Goal: Navigation & Orientation: Understand site structure

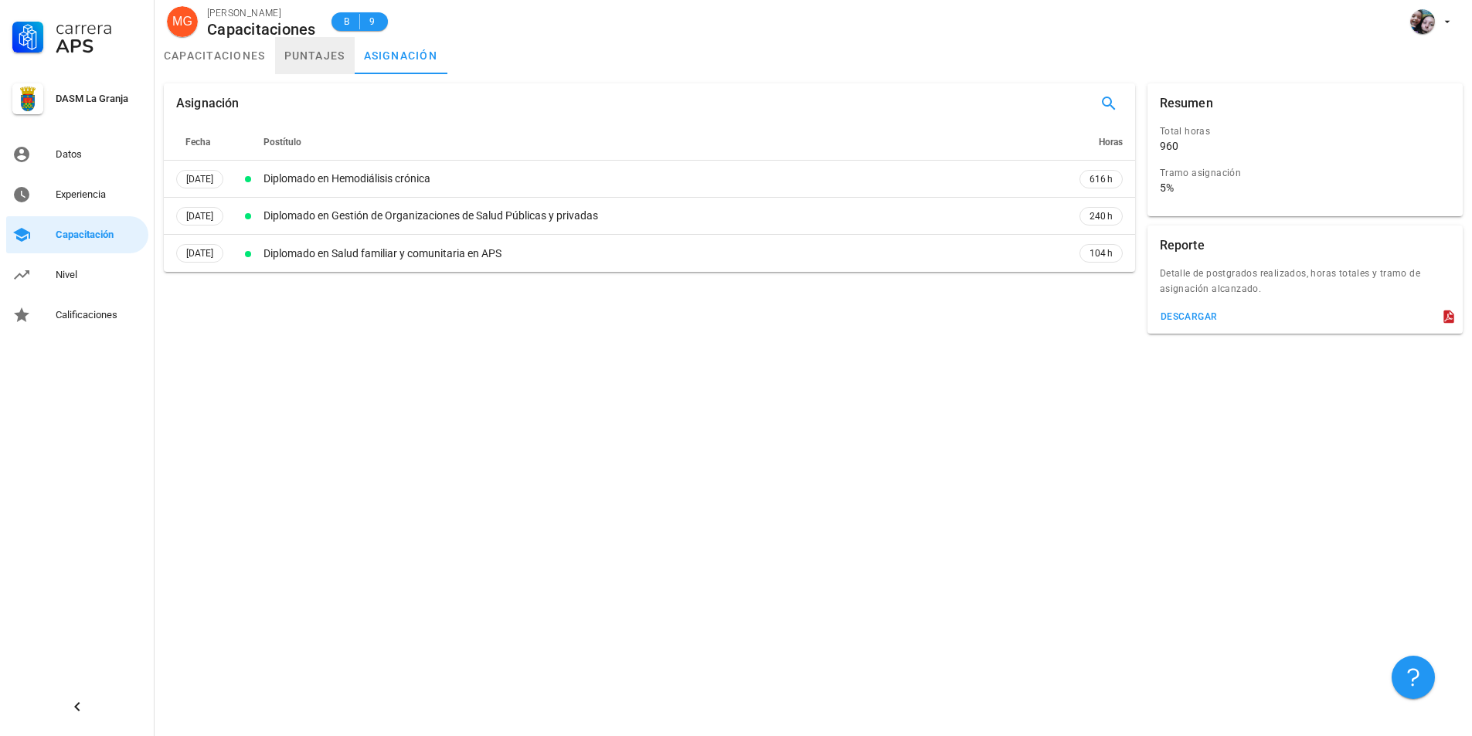
click at [303, 54] on link "puntajes" at bounding box center [315, 55] width 80 height 37
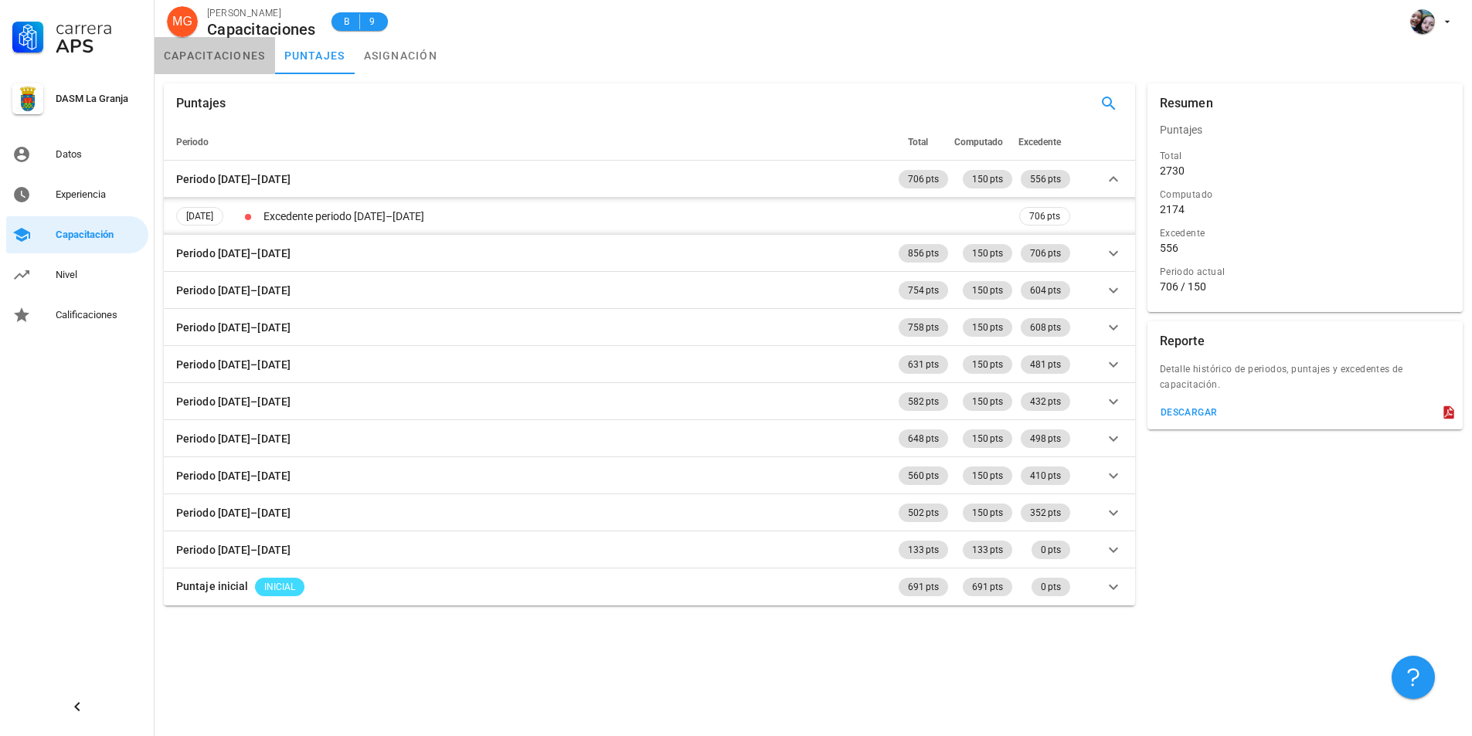
click at [231, 50] on link "capacitaciones" at bounding box center [215, 55] width 121 height 37
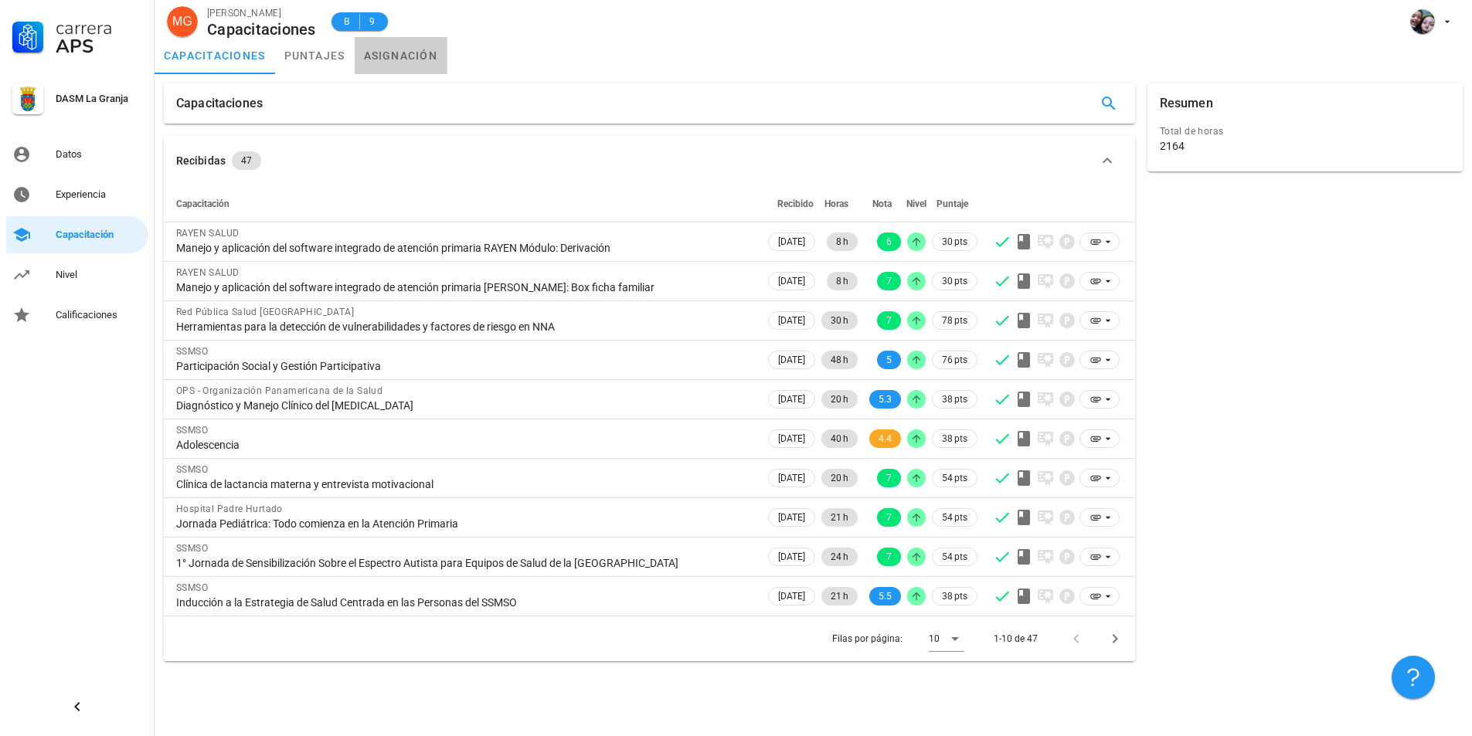
click at [413, 53] on link "asignación" at bounding box center [401, 55] width 93 height 37
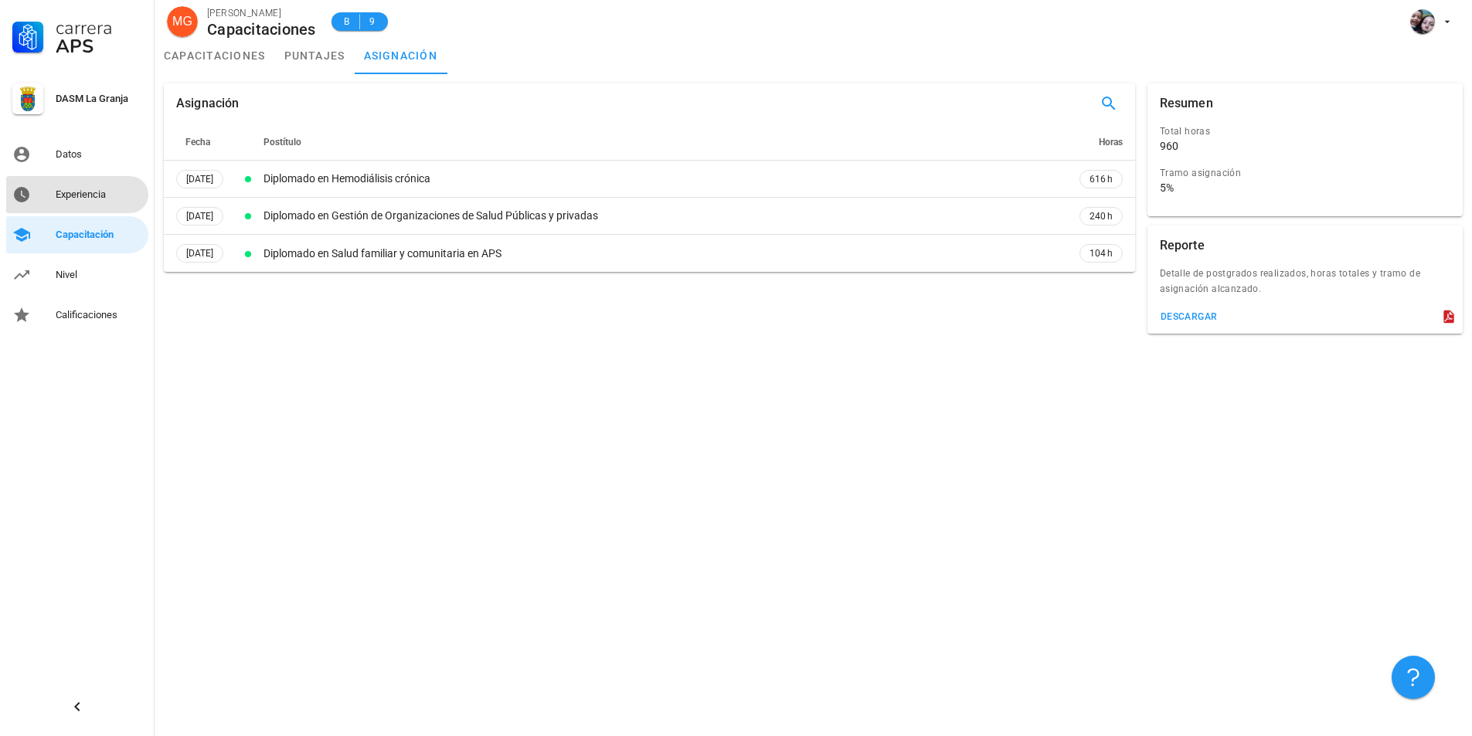
click at [116, 188] on div "Experiencia" at bounding box center [99, 194] width 87 height 25
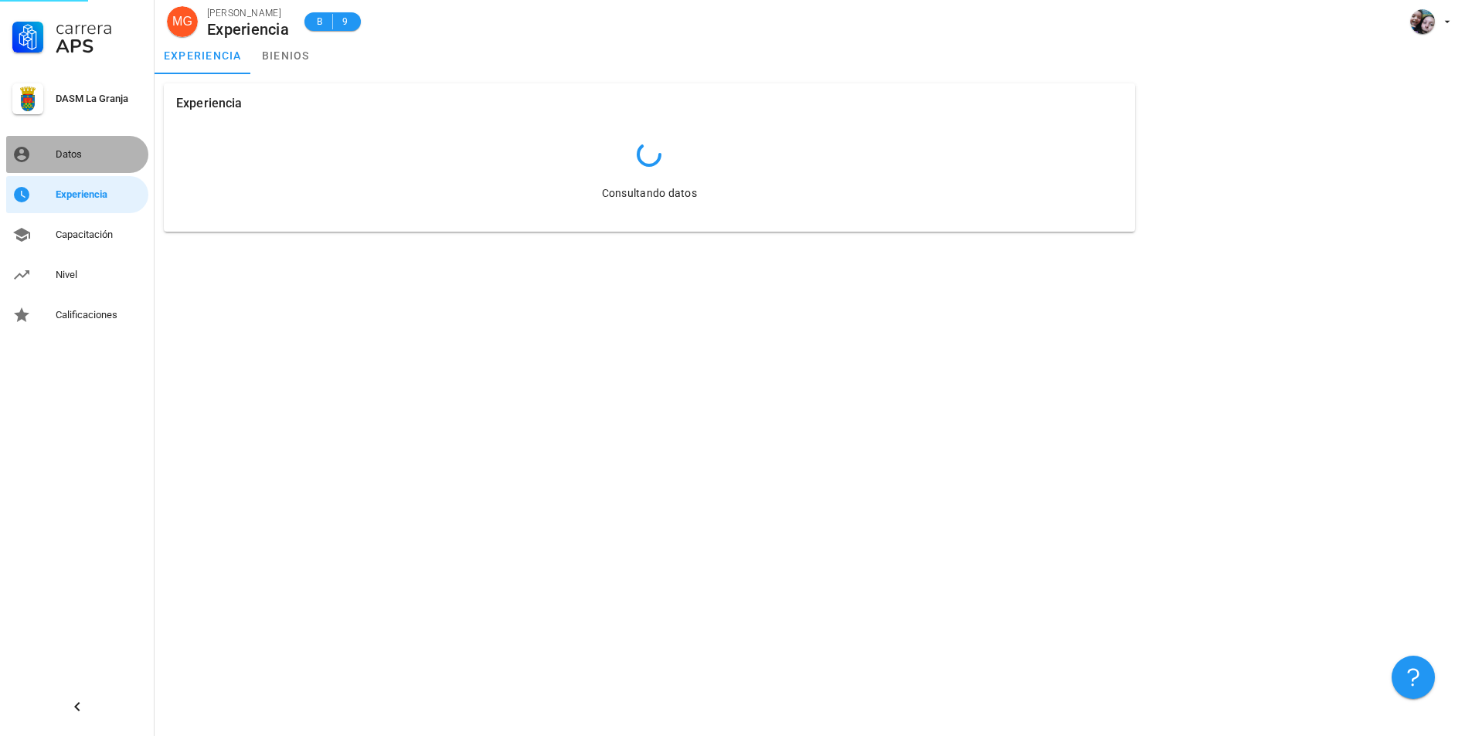
click at [99, 153] on div "Datos" at bounding box center [99, 154] width 87 height 12
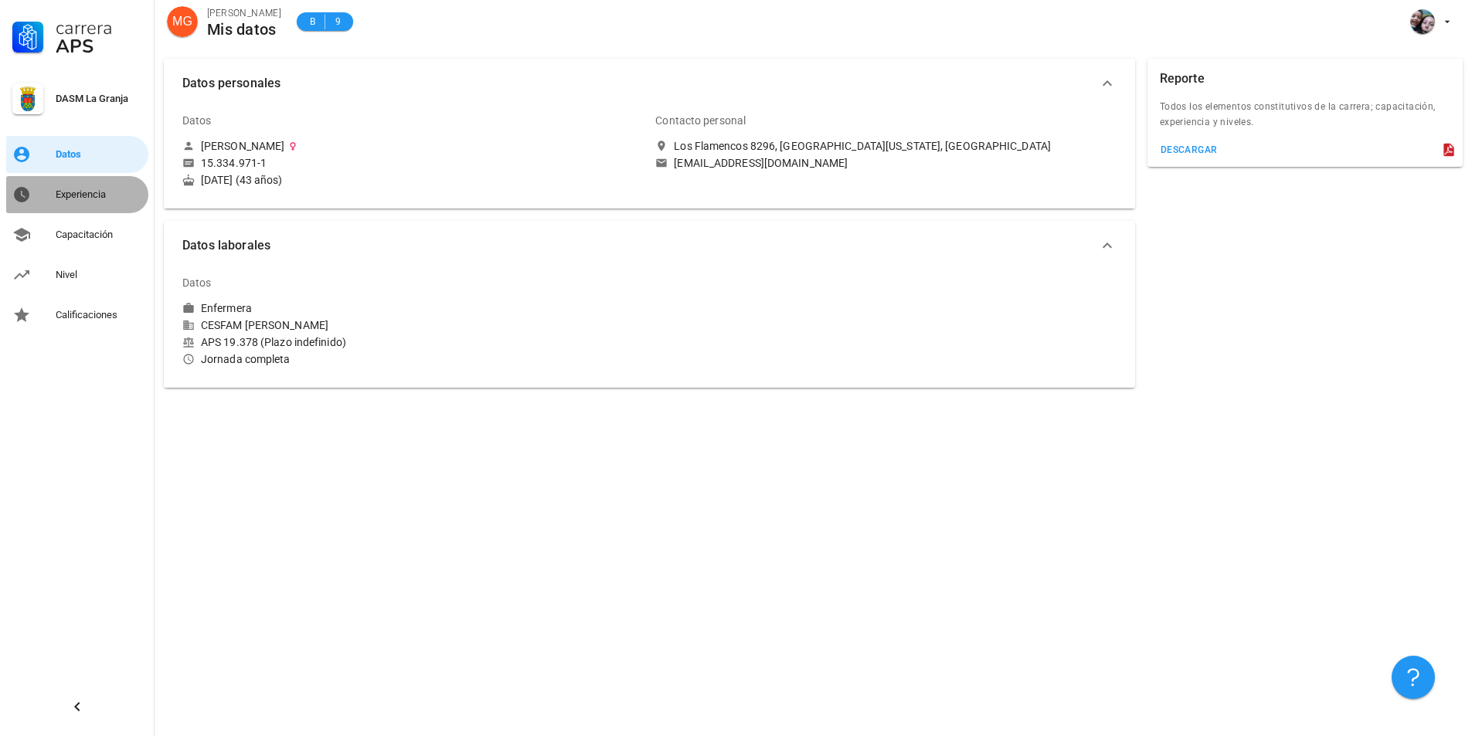
click at [87, 203] on div "Experiencia" at bounding box center [99, 194] width 87 height 25
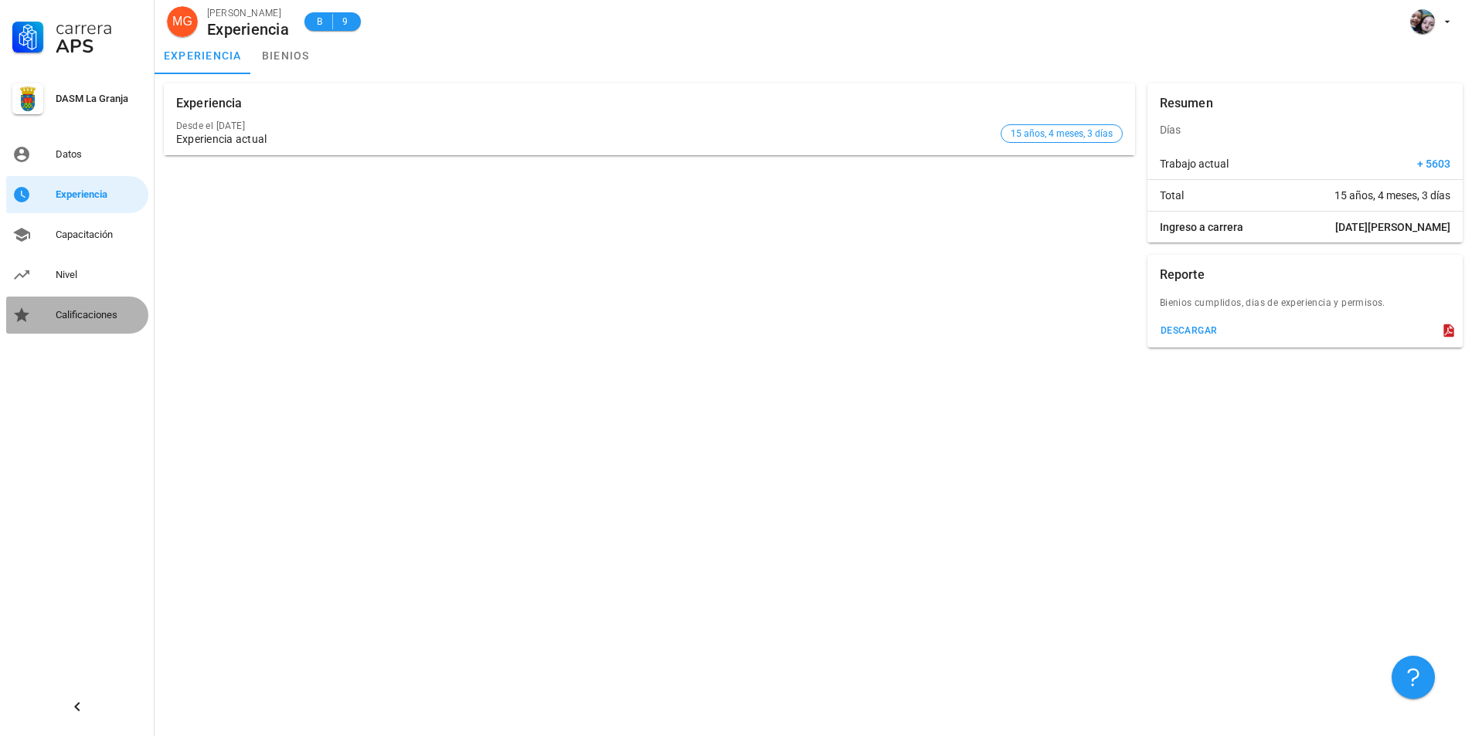
click at [72, 308] on div "Calificaciones" at bounding box center [99, 315] width 87 height 25
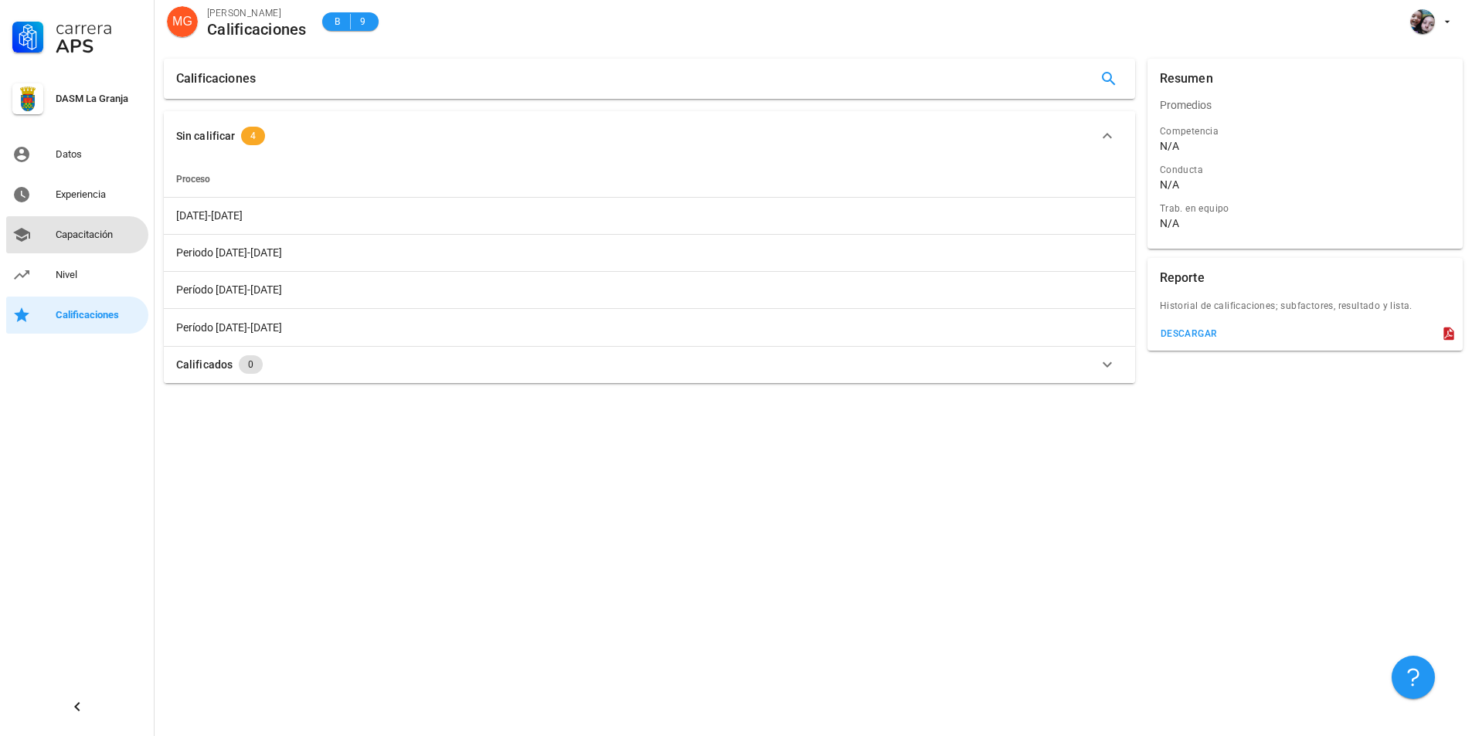
click at [96, 234] on div "Capacitación" at bounding box center [99, 235] width 87 height 12
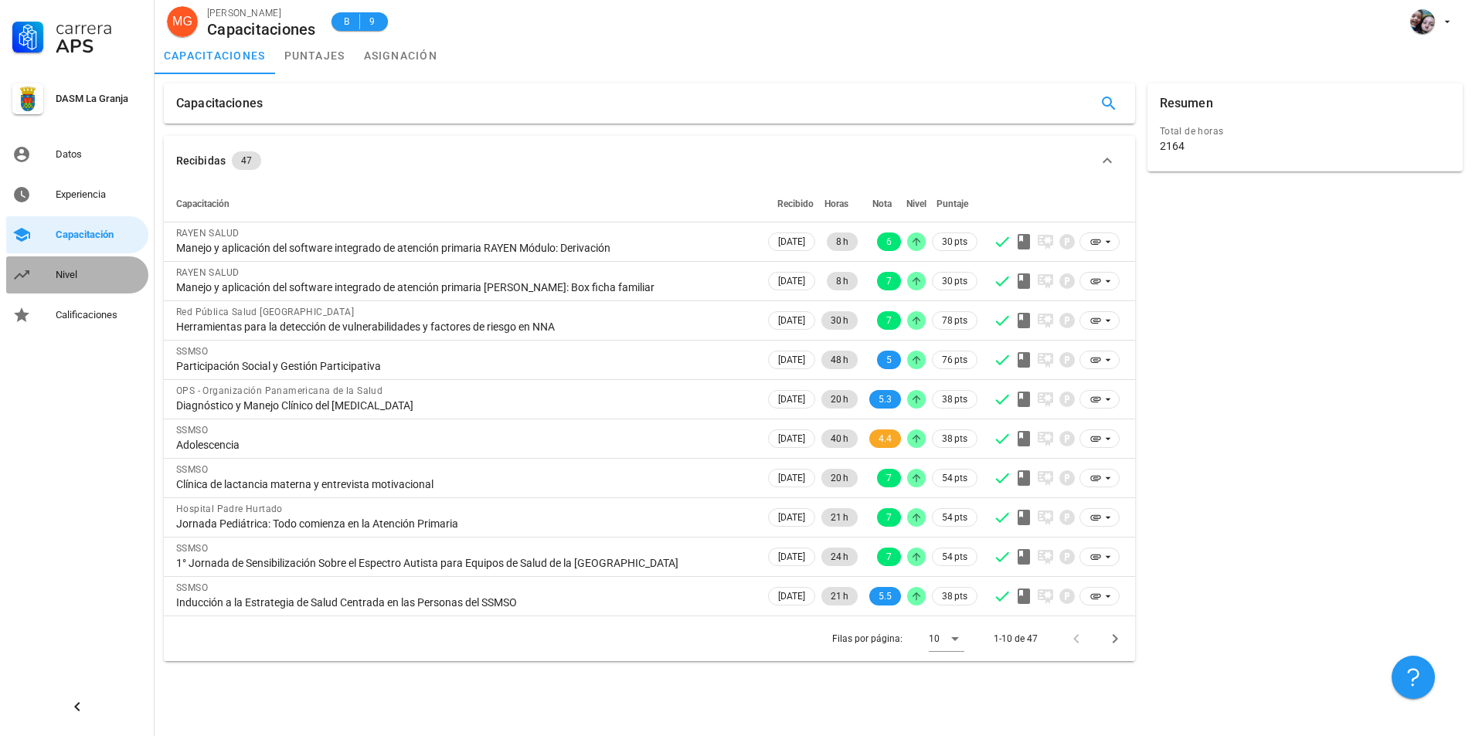
click at [66, 271] on div "Nivel" at bounding box center [99, 275] width 87 height 12
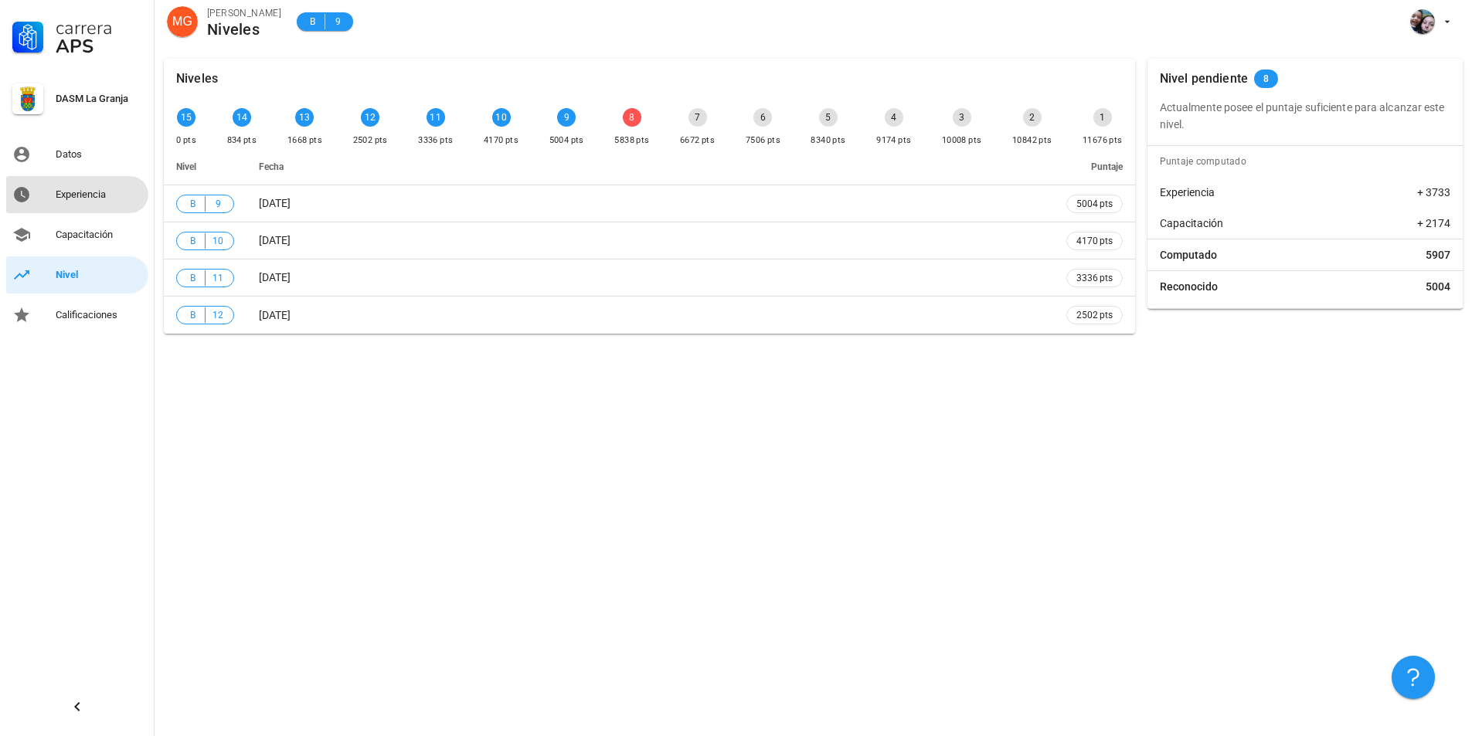
click at [123, 185] on div "Experiencia" at bounding box center [99, 194] width 87 height 25
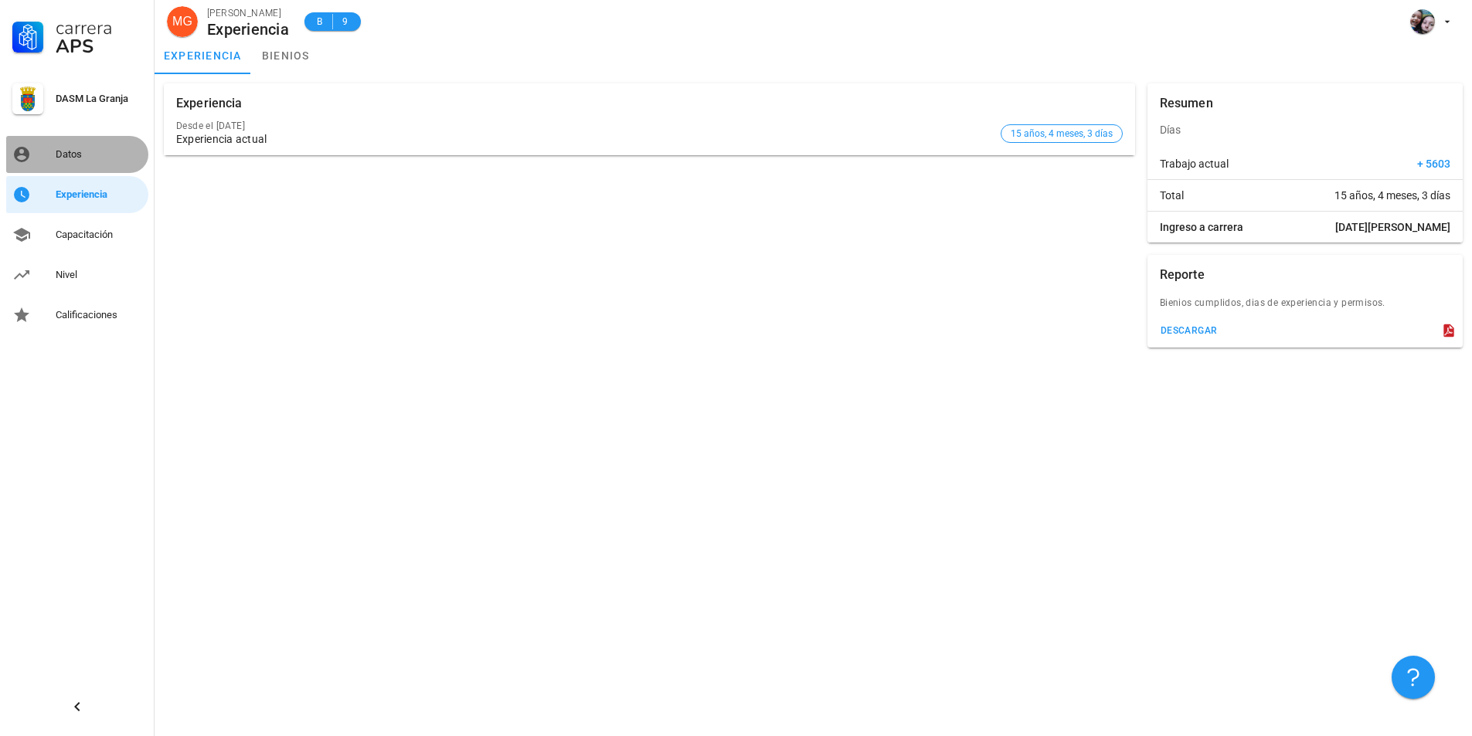
click at [131, 149] on div "Datos" at bounding box center [99, 154] width 87 height 12
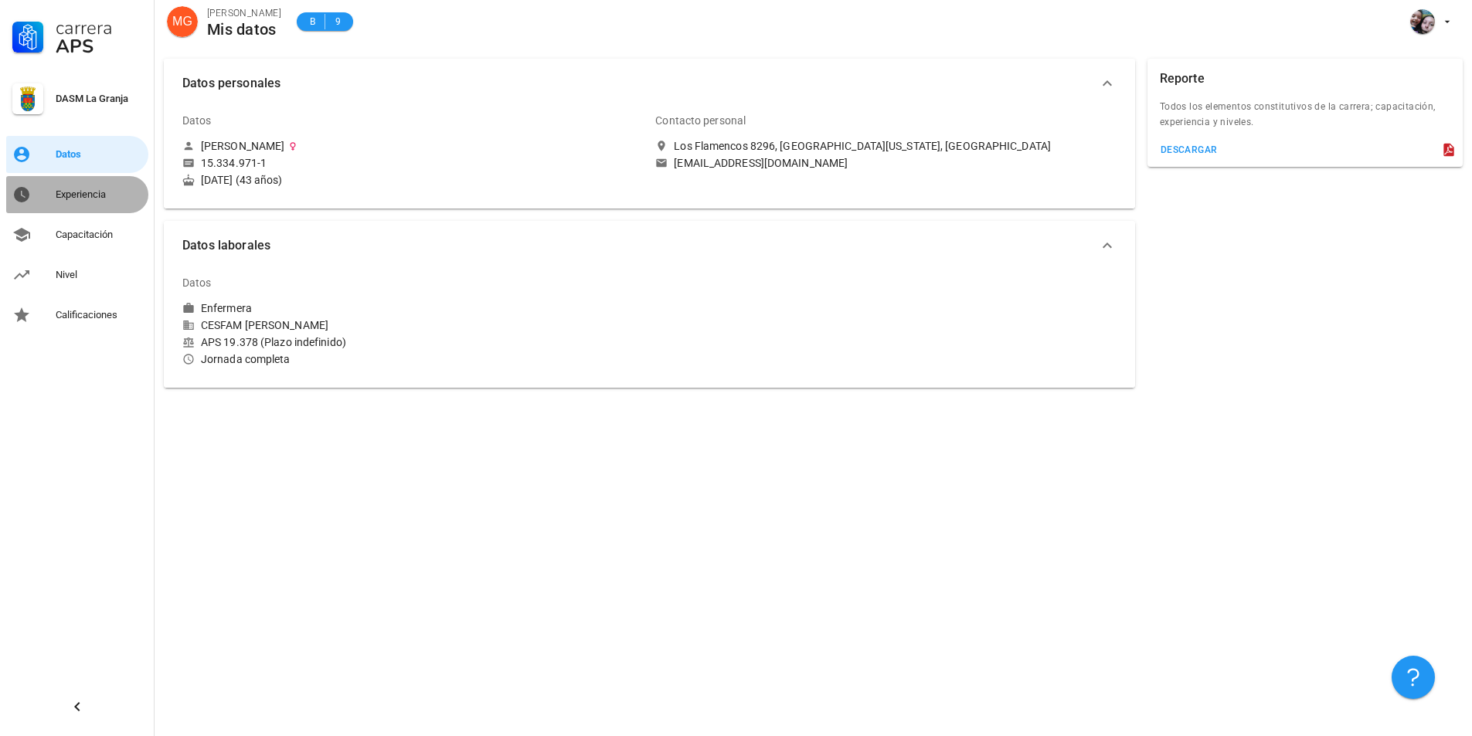
click at [105, 202] on div "Experiencia" at bounding box center [99, 194] width 87 height 25
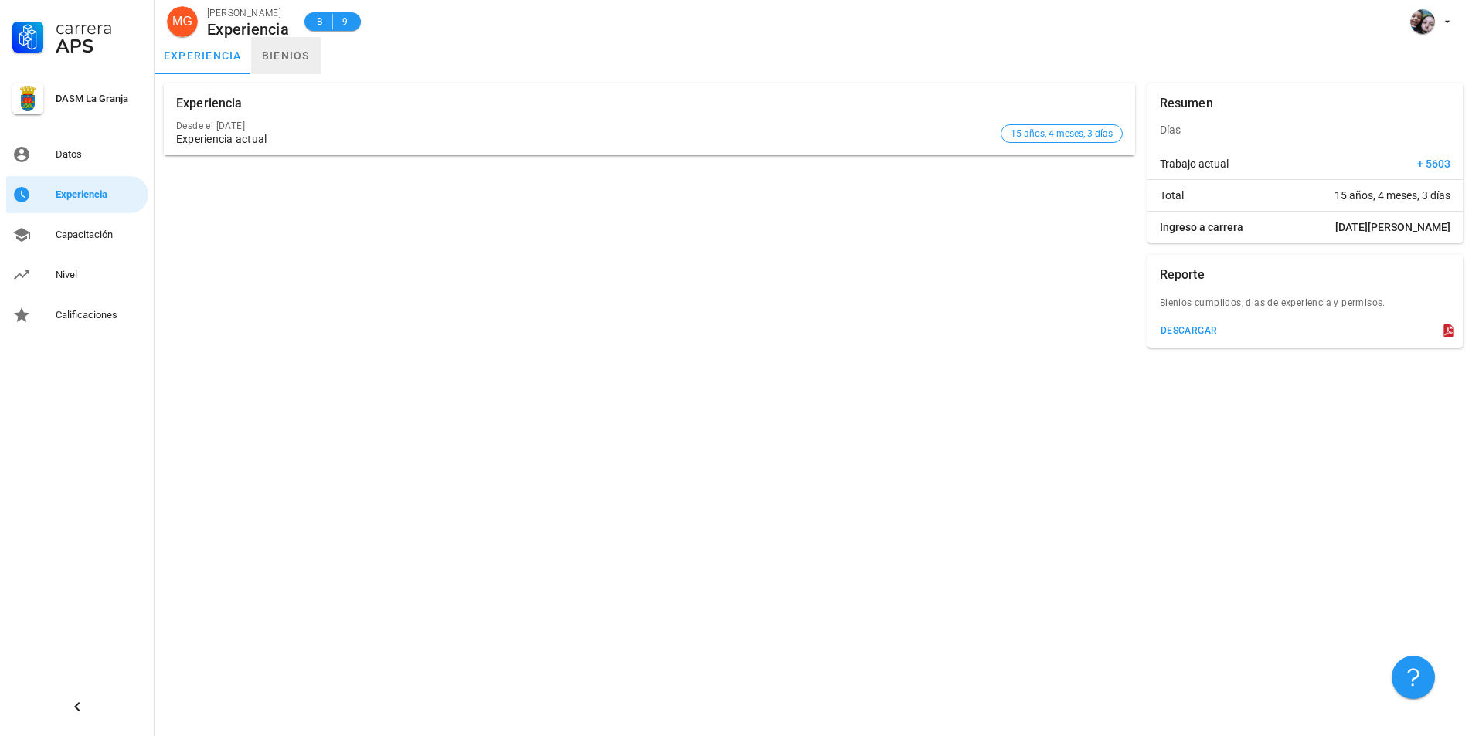
click at [291, 48] on link "bienios" at bounding box center [286, 55] width 70 height 37
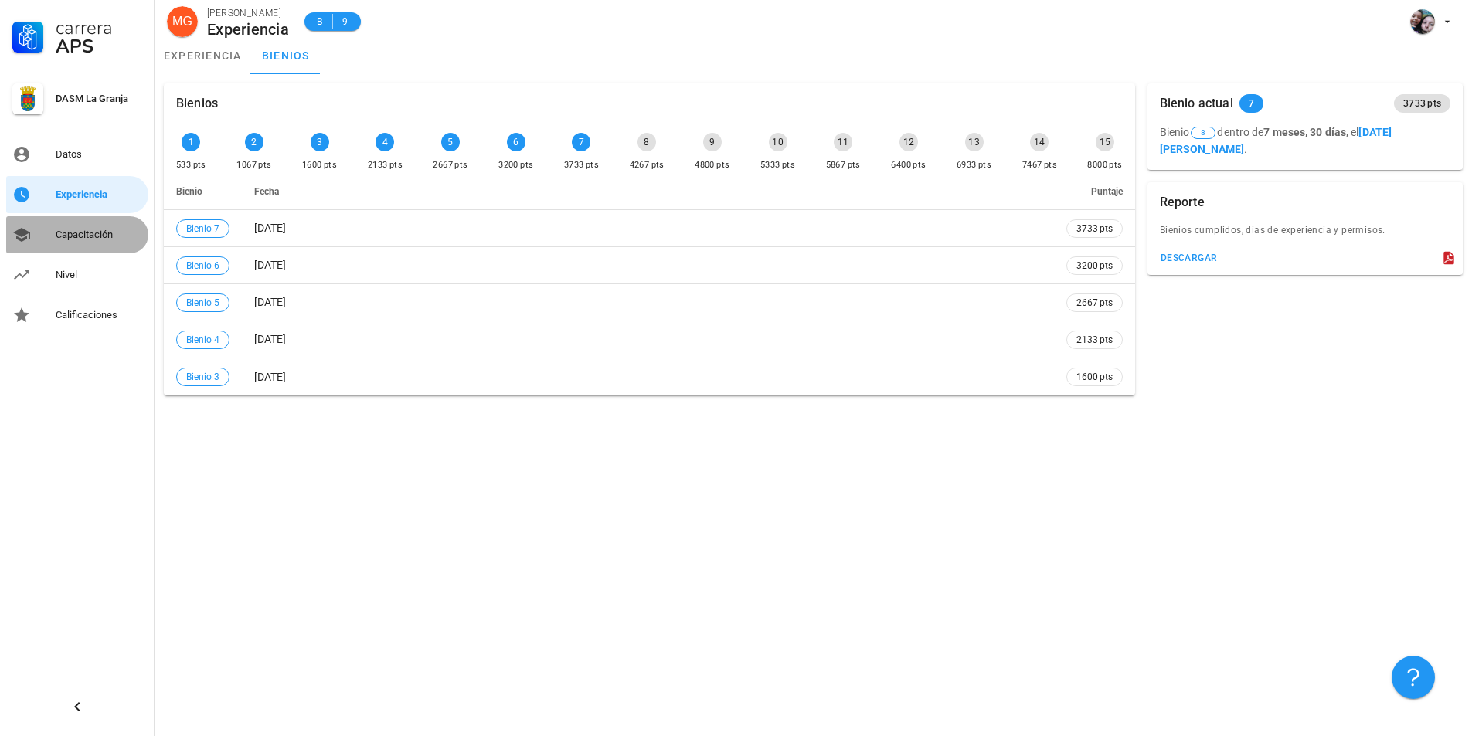
click at [64, 246] on div "Capacitación" at bounding box center [99, 235] width 87 height 25
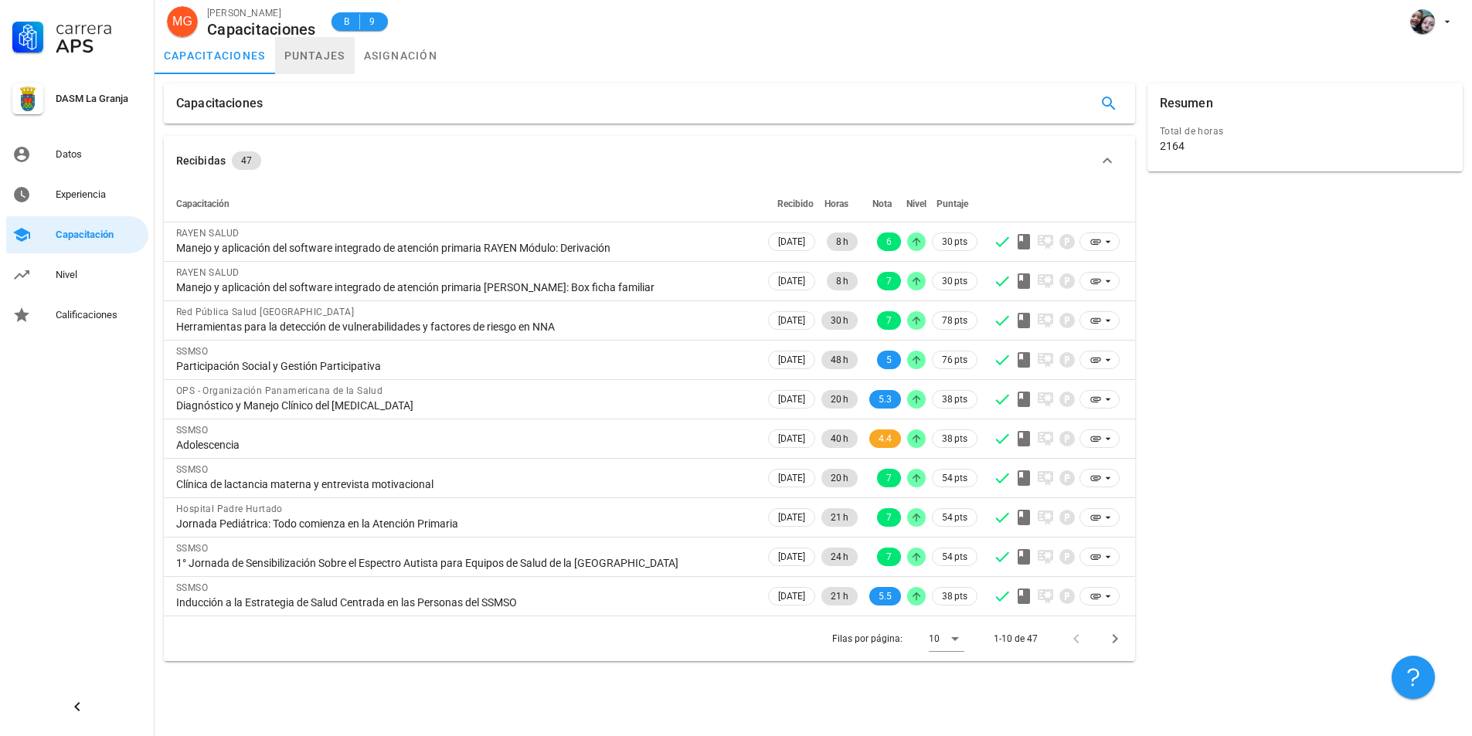
click at [325, 51] on link "puntajes" at bounding box center [315, 55] width 80 height 37
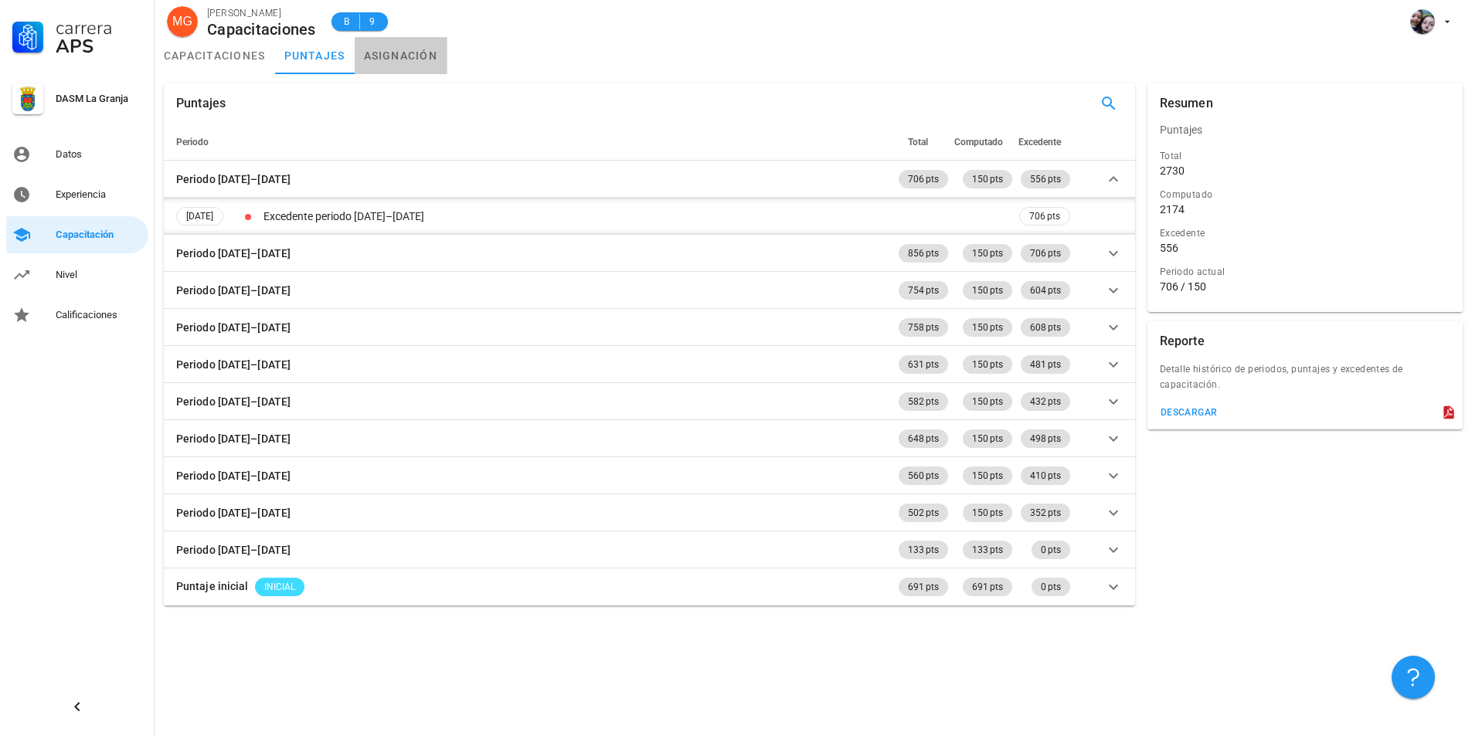
click at [399, 48] on link "asignación" at bounding box center [401, 55] width 93 height 37
